Goal: Browse casually

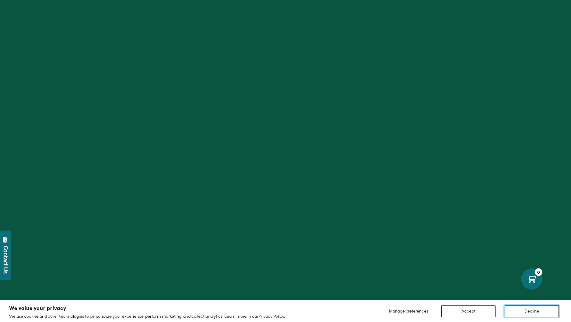
click at [531, 316] on button "Decline" at bounding box center [532, 311] width 54 height 12
click at [529, 312] on button "Decline" at bounding box center [532, 311] width 54 height 12
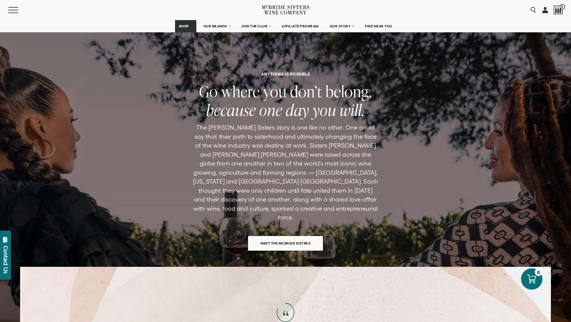
scroll to position [1758, 0]
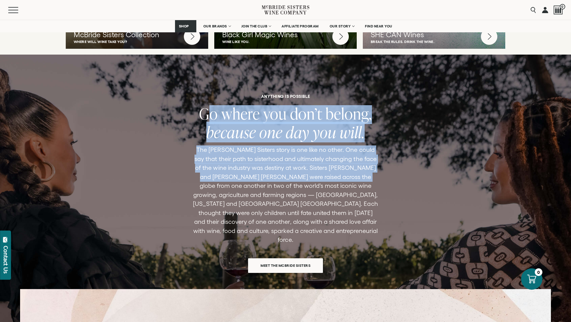
drag, startPoint x: 206, startPoint y: 107, endPoint x: 379, endPoint y: 166, distance: 182.9
click at [379, 166] on div "ANYTHING IS POSSIBLE Go where you don’t belong, because one day you will. The […" at bounding box center [286, 183] width 278 height 178
